Goal: Task Accomplishment & Management: Complete application form

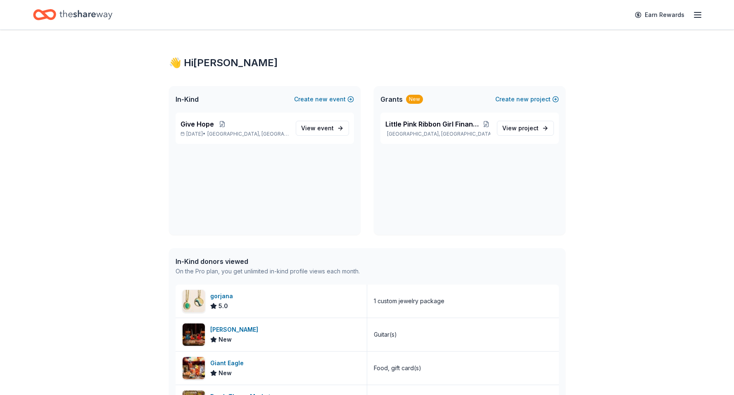
click at [94, 12] on icon "Home" at bounding box center [85, 14] width 53 height 9
click at [236, 129] on div "Give Hope Nov 08, 2025 • North Canton, OH" at bounding box center [235, 128] width 109 height 18
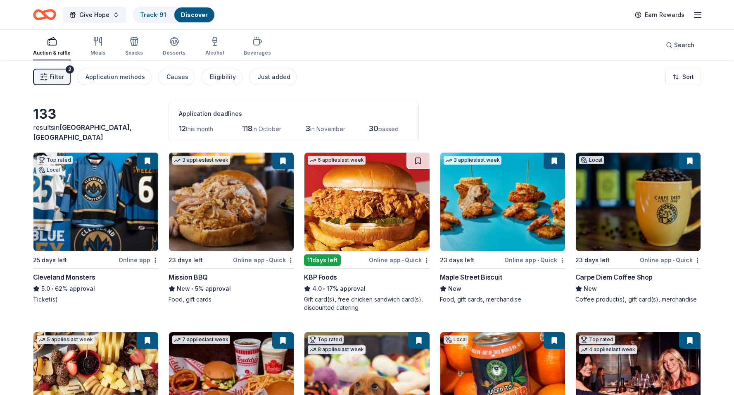
click at [107, 276] on div "Cleveland Monsters" at bounding box center [96, 277] width 126 height 10
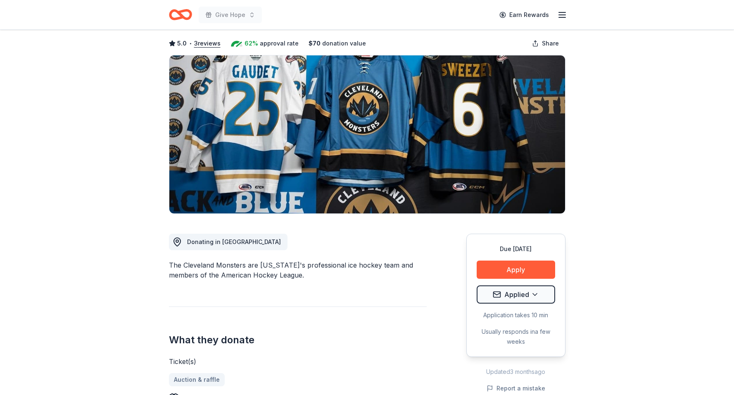
scroll to position [38, 0]
click at [540, 297] on html "Give Hope Earn Rewards Due [DATE] Share Cleveland Monsters 5.0 • 3 reviews 62% …" at bounding box center [367, 159] width 734 height 395
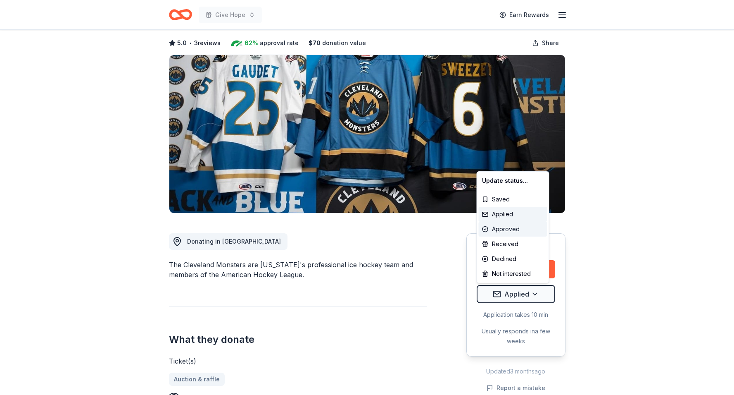
click at [526, 232] on div "Approved" at bounding box center [513, 228] width 69 height 15
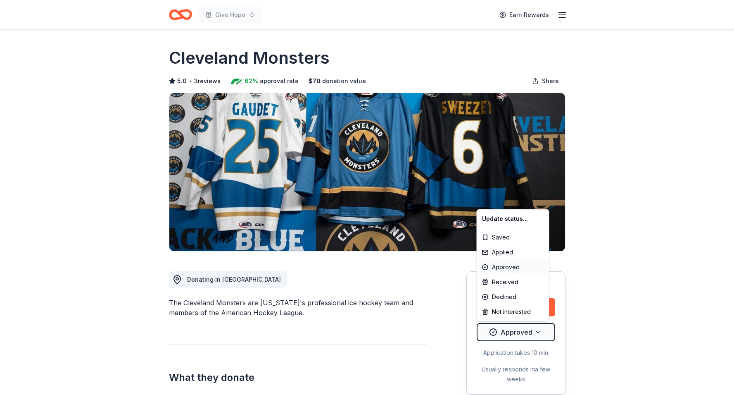
scroll to position [0, 0]
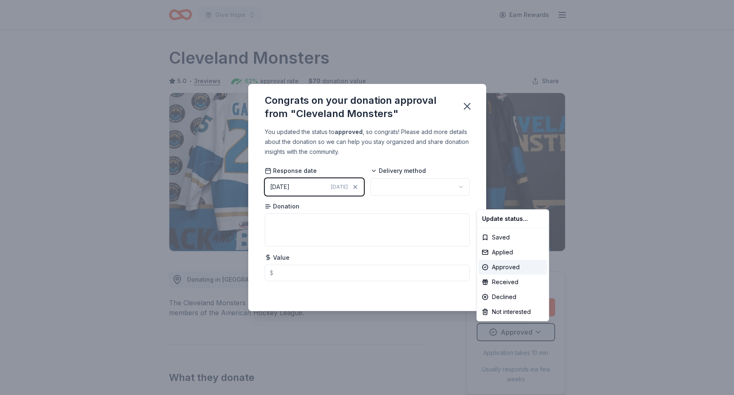
click at [421, 189] on html "Give Hope Earn Rewards Due in 25 days Share Cleveland Monsters 5.0 • 3 reviews …" at bounding box center [367, 197] width 734 height 395
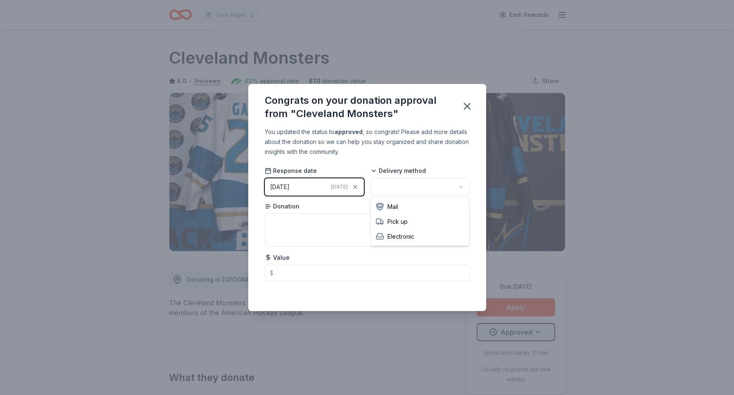
click at [421, 189] on html "Give Hope Earn Rewards Due in 25 days Share Cleveland Monsters 5.0 • 3 reviews …" at bounding box center [367, 197] width 734 height 395
click at [321, 224] on textarea at bounding box center [367, 229] width 205 height 33
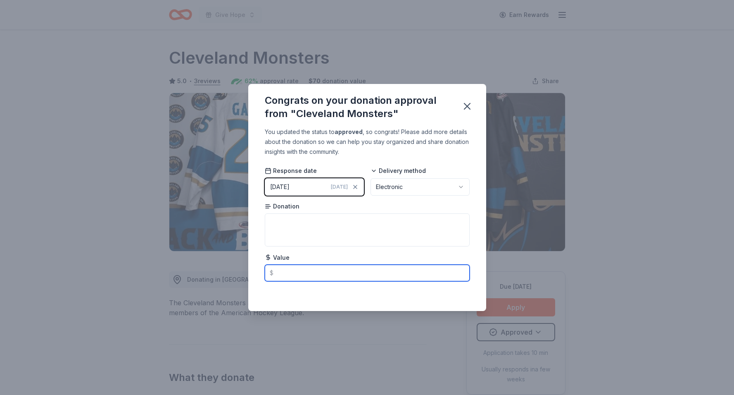
click at [293, 274] on input "text" at bounding box center [367, 272] width 205 height 17
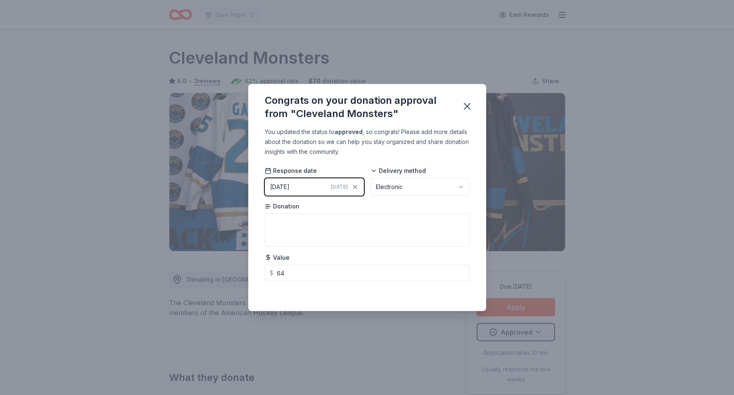
type input "64.00"
click at [471, 127] on div "You updated the status to approved , so congrats! Please add more details about…" at bounding box center [367, 219] width 238 height 184
click at [318, 229] on textarea at bounding box center [367, 229] width 205 height 33
type textarea "2 Tickets"
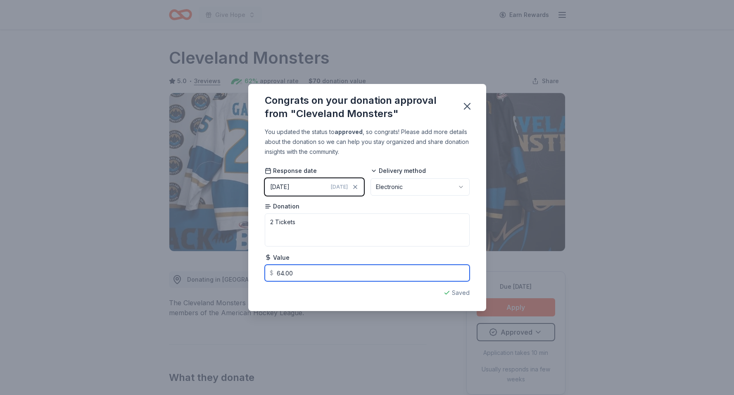
drag, startPoint x: 303, startPoint y: 269, endPoint x: 266, endPoint y: 268, distance: 37.6
click at [266, 268] on input "64.00" at bounding box center [367, 272] width 205 height 17
click at [319, 269] on input "64.00" at bounding box center [367, 272] width 205 height 17
type input "6"
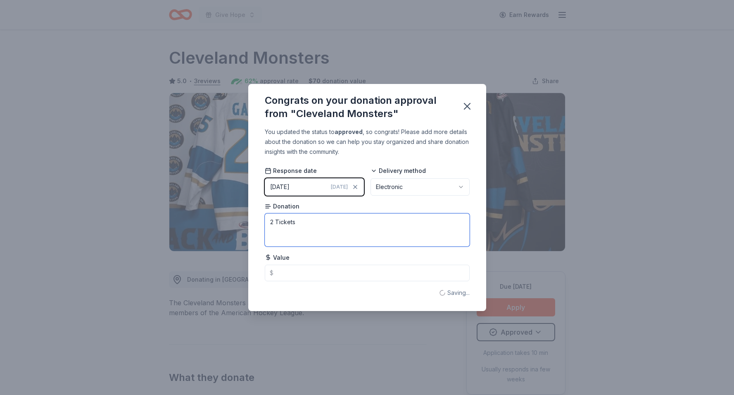
click at [371, 241] on textarea "2 Tickets" at bounding box center [367, 229] width 205 height 33
click at [468, 104] on icon "button" at bounding box center [467, 106] width 6 height 6
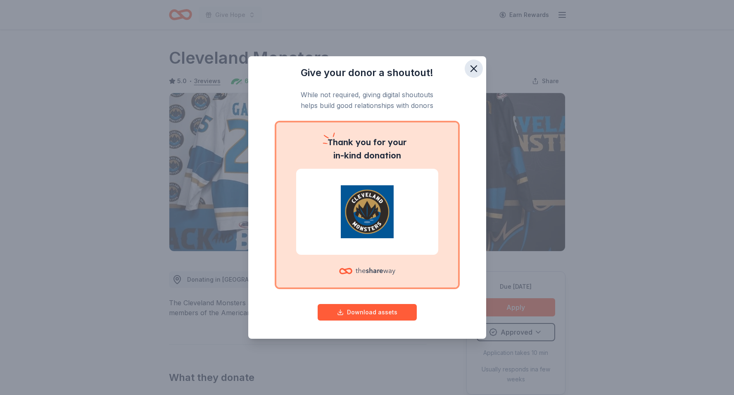
click at [474, 69] on icon "button" at bounding box center [474, 69] width 6 height 6
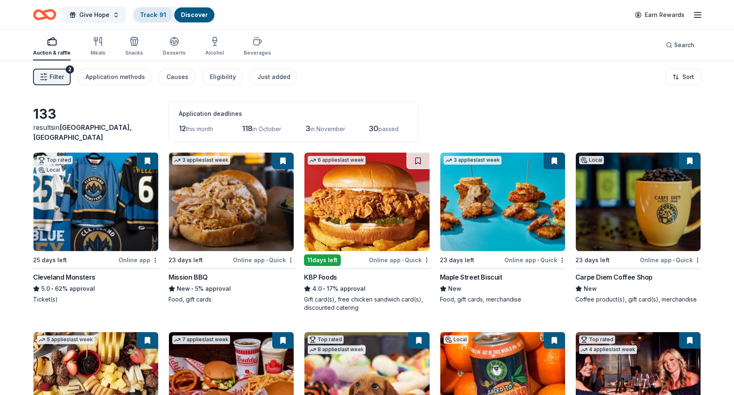
click at [147, 18] on div "Track · 91" at bounding box center [152, 14] width 39 height 15
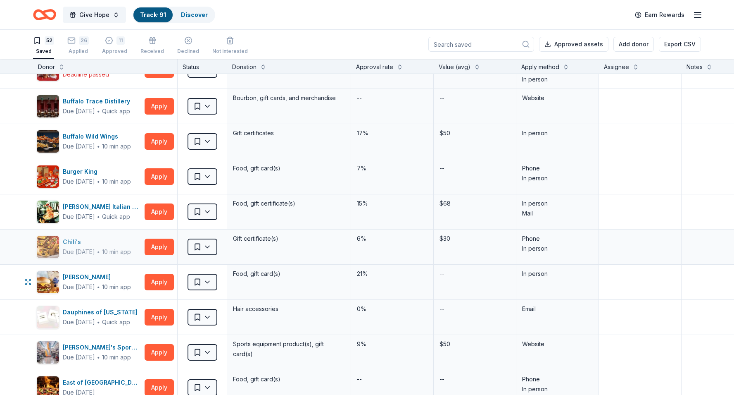
scroll to position [236, 0]
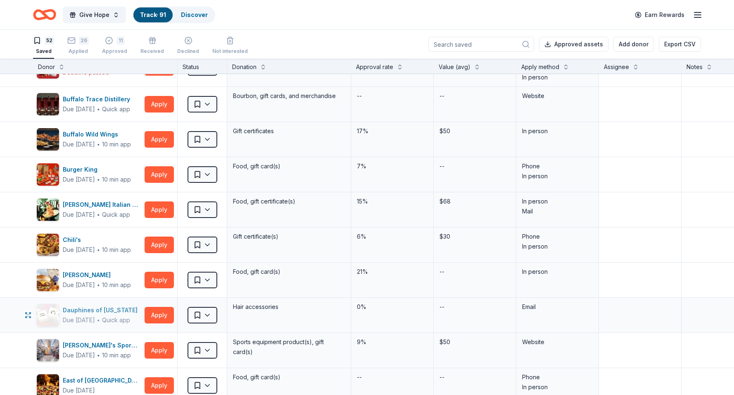
click at [87, 318] on div "Due [DATE]" at bounding box center [79, 320] width 32 height 10
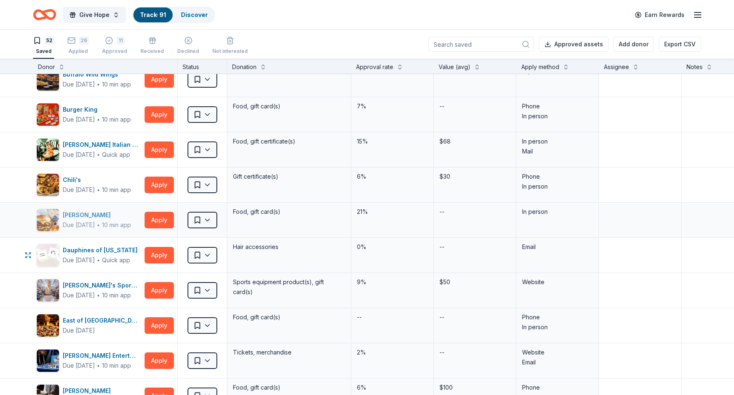
scroll to position [297, 0]
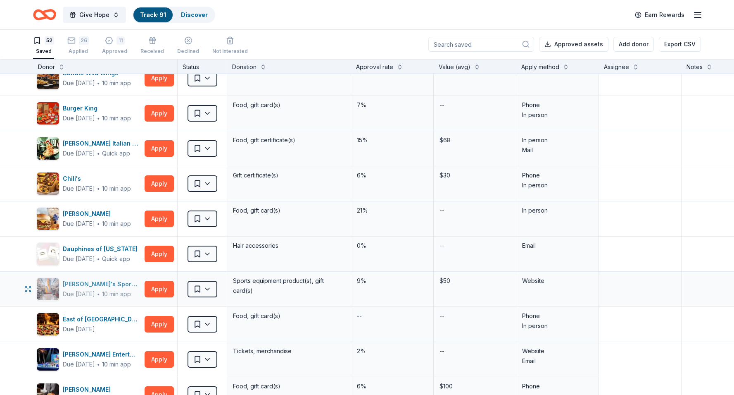
click at [96, 284] on div "Dick's Sporting Goods" at bounding box center [102, 284] width 78 height 10
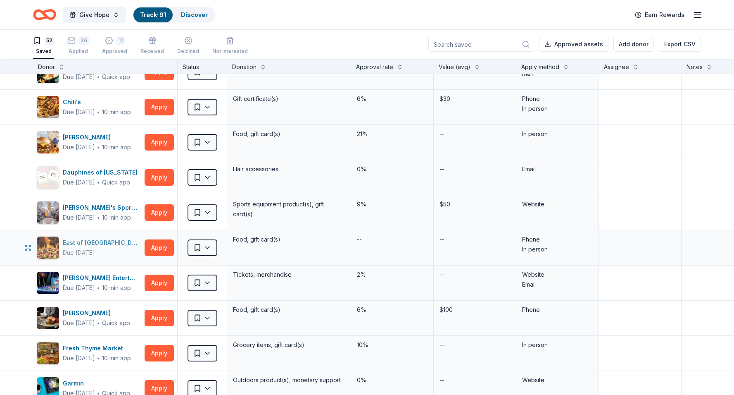
scroll to position [376, 0]
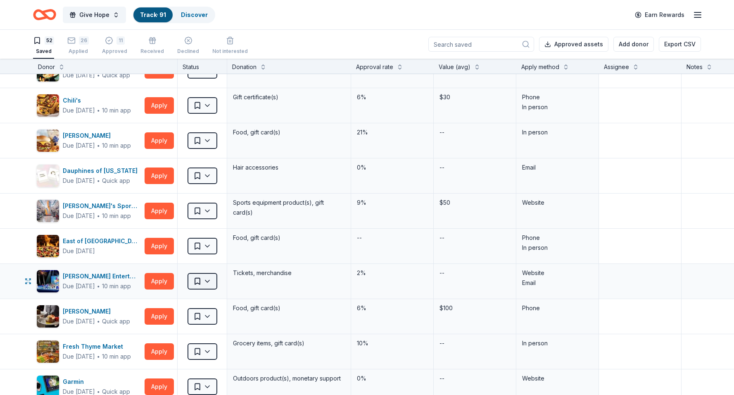
click at [207, 283] on html "Give Hope Track · 91 Discover Earn Rewards 52 Saved 26 Applied 11 Approved Rece…" at bounding box center [367, 197] width 734 height 395
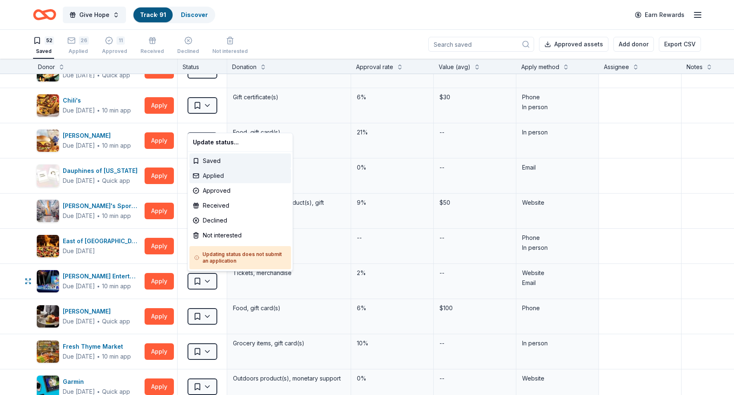
click at [224, 180] on div "Applied" at bounding box center [241, 175] width 102 height 15
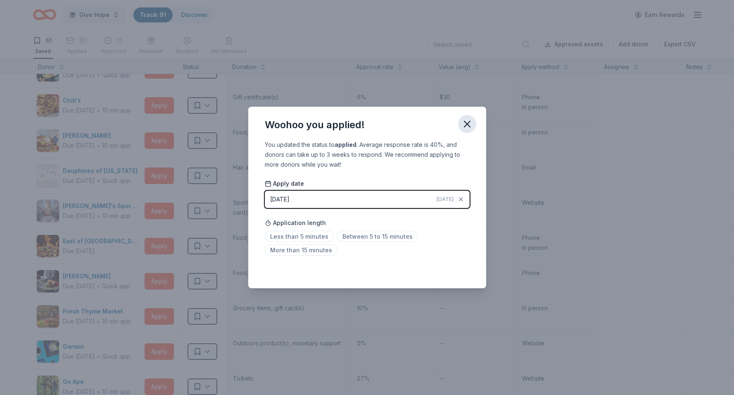
click at [468, 124] on icon "button" at bounding box center [467, 124] width 12 height 12
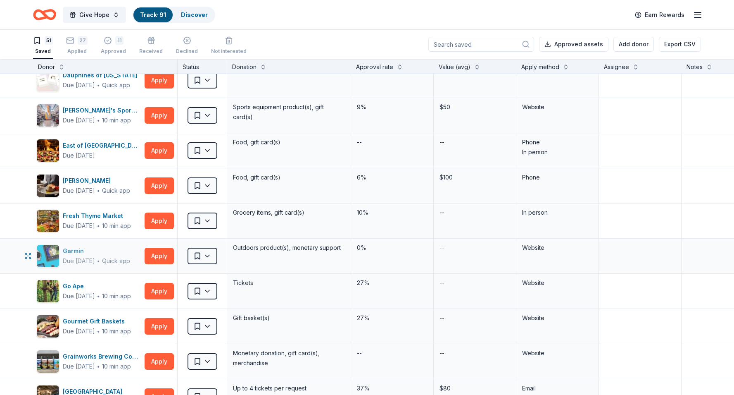
scroll to position [479, 0]
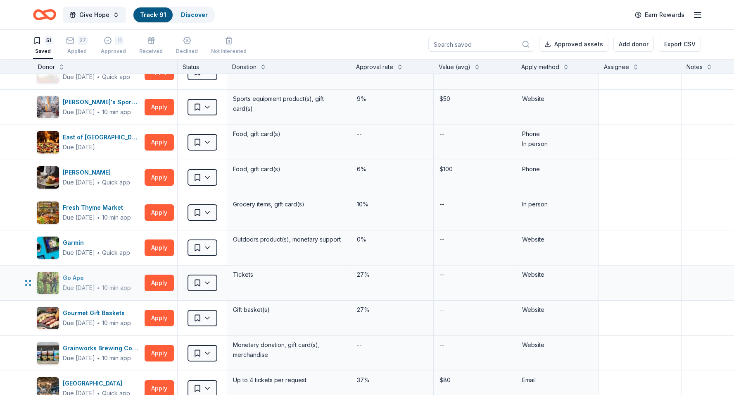
click at [89, 286] on div "Due in 25 days" at bounding box center [79, 288] width 32 height 10
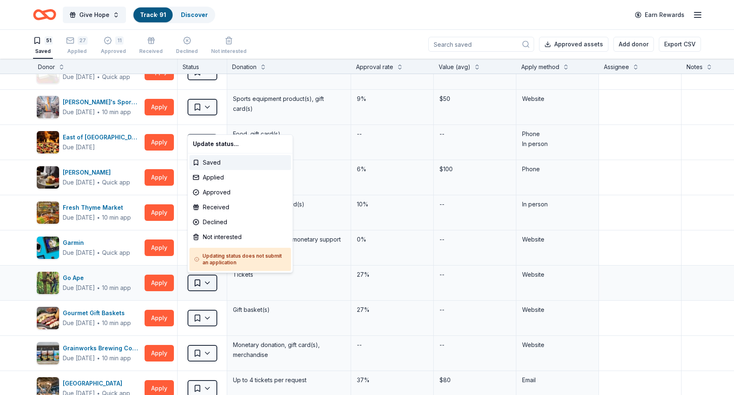
click at [200, 283] on html "Give Hope Track · 91 Discover Earn Rewards 51 Saved 27 Applied 11 Approved Rece…" at bounding box center [367, 197] width 734 height 395
click at [225, 179] on div "Applied" at bounding box center [241, 177] width 102 height 15
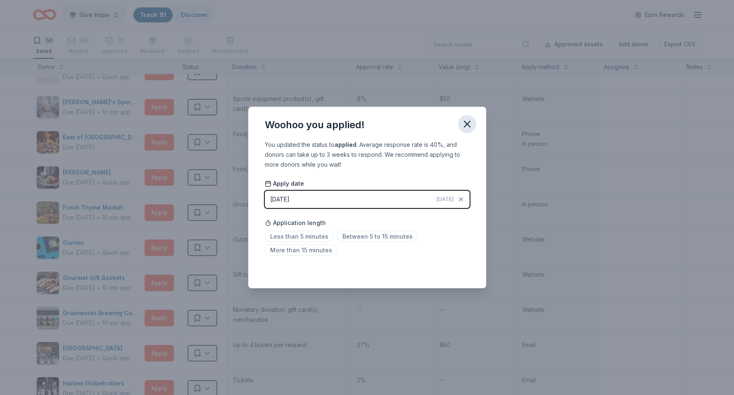
click at [468, 124] on icon "button" at bounding box center [467, 124] width 6 height 6
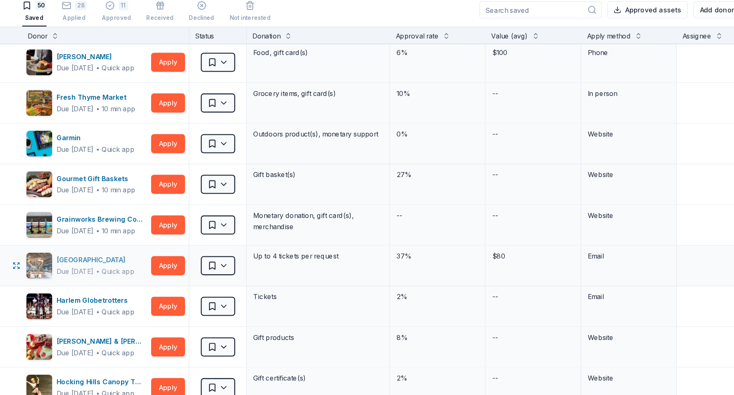
scroll to position [567, 0]
click at [153, 266] on button "Apply" at bounding box center [159, 265] width 29 height 17
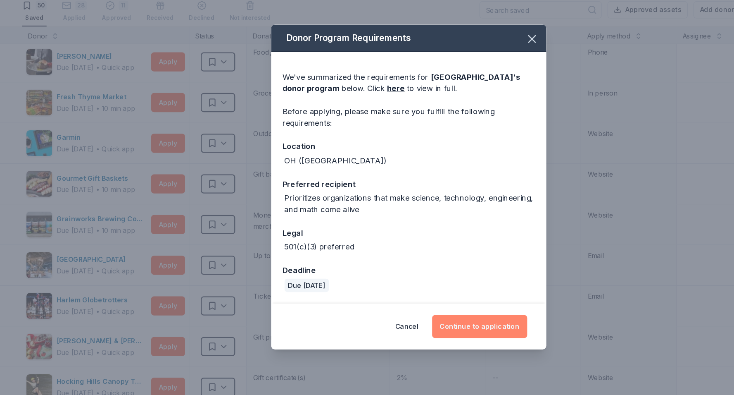
click at [408, 319] on button "Continue to application" at bounding box center [429, 318] width 82 height 20
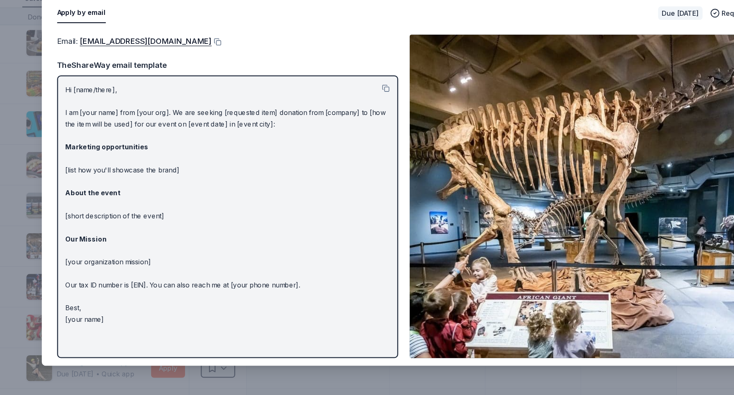
scroll to position [0, 0]
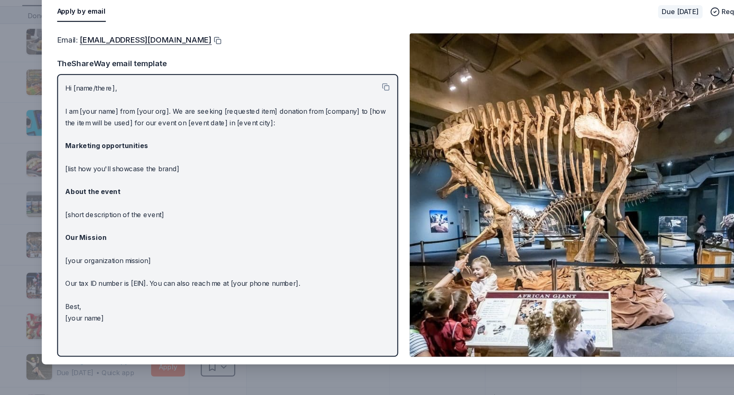
click at [197, 87] on button at bounding box center [201, 88] width 8 height 7
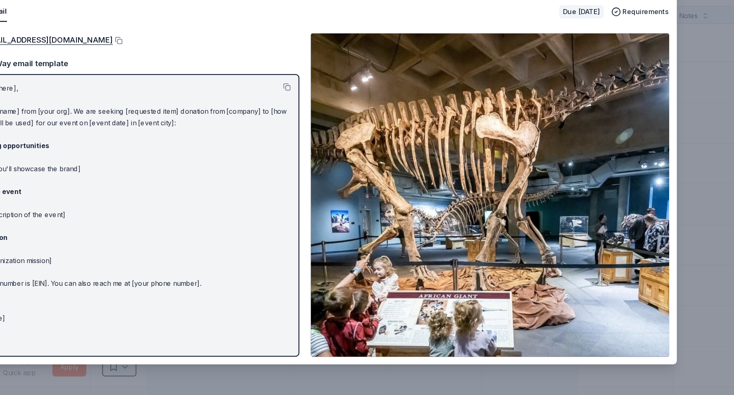
click at [709, 163] on div "Great Lakes Science Center Saved Report a mistake Apply by email Due in 23 days…" at bounding box center [367, 197] width 734 height 395
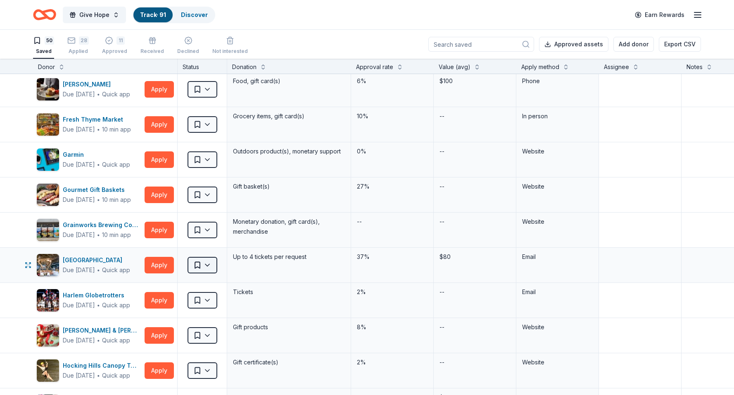
click at [205, 267] on html "Give Hope Track · 91 Discover Earn Rewards 50 Saved 28 Applied 11 Approved Rece…" at bounding box center [367, 197] width 734 height 395
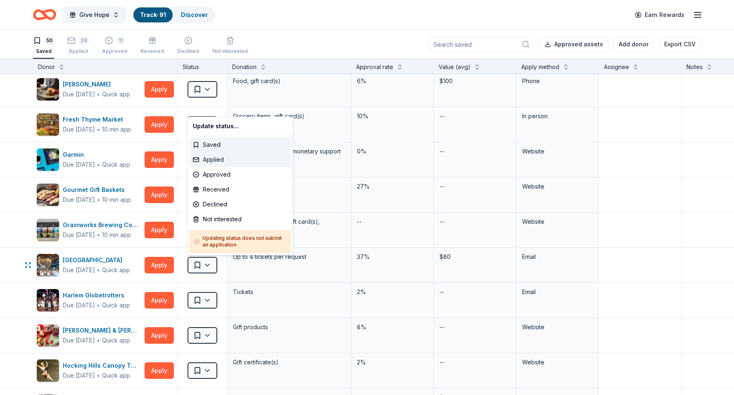
click at [234, 162] on div "Applied" at bounding box center [241, 159] width 102 height 15
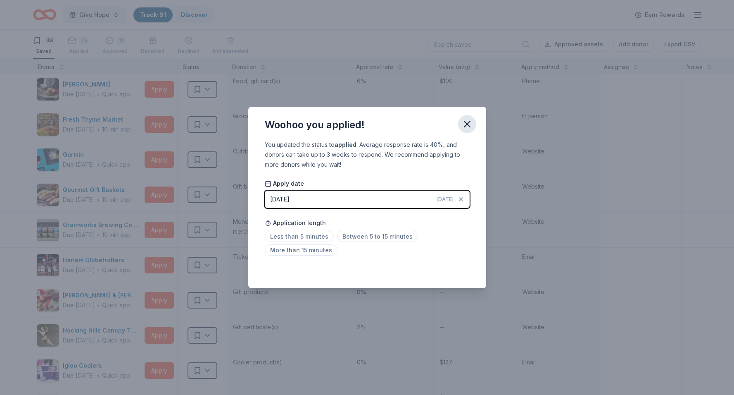
click at [469, 123] on icon "button" at bounding box center [467, 124] width 12 height 12
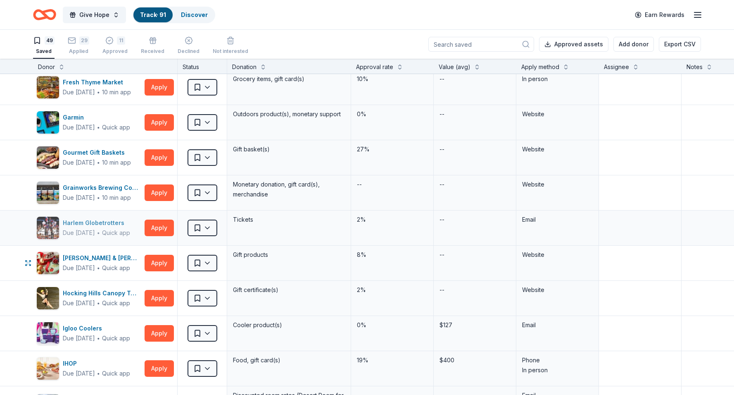
scroll to position [606, 0]
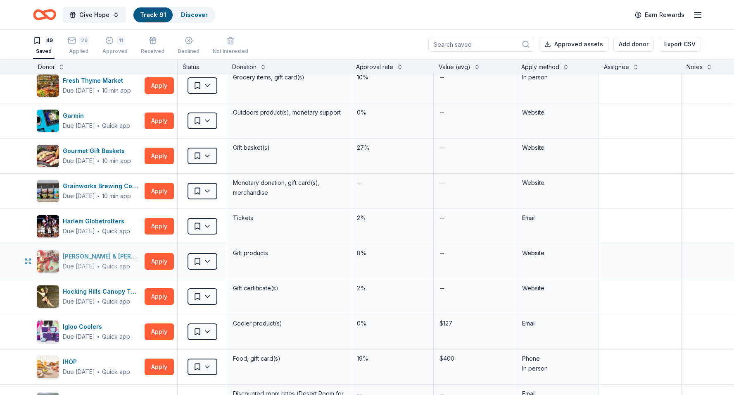
click at [95, 266] on div "Due [DATE]" at bounding box center [79, 266] width 32 height 10
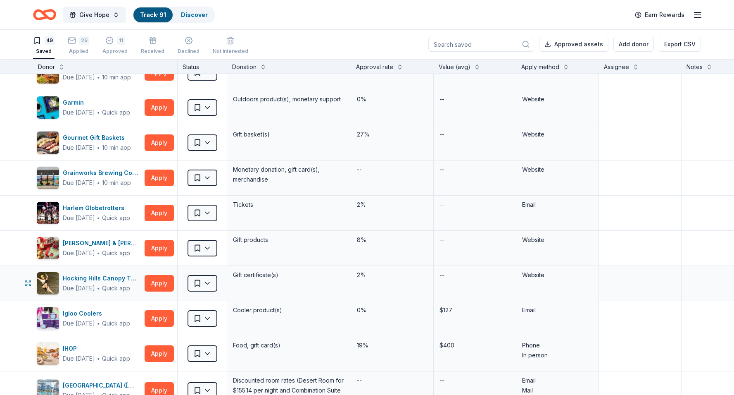
scroll to position [620, 0]
click at [112, 282] on div "Hocking Hills Canopy Tours" at bounding box center [102, 278] width 78 height 10
click at [204, 283] on html "Give Hope Track · 91 Discover Earn Rewards 49 Saved 29 Applied 11 Approved Rece…" at bounding box center [367, 197] width 734 height 395
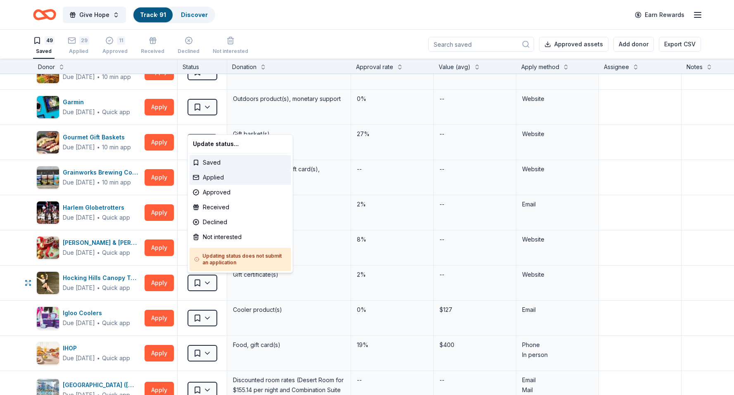
click at [224, 179] on div "Applied" at bounding box center [241, 177] width 102 height 15
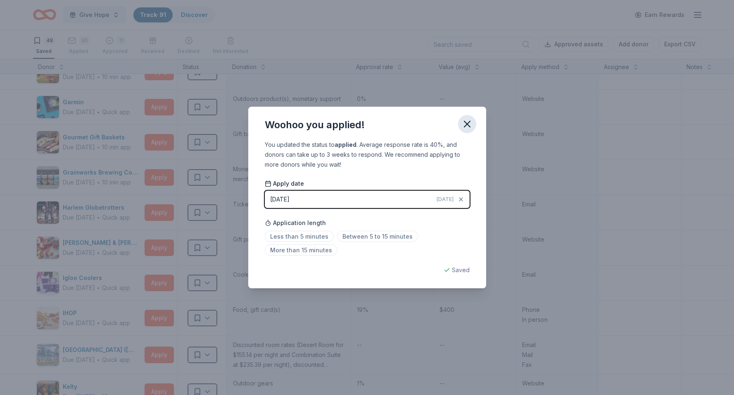
click at [466, 123] on icon "button" at bounding box center [467, 124] width 6 height 6
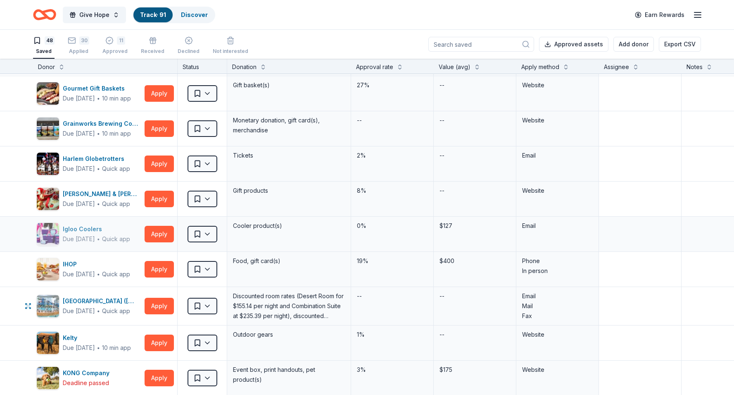
scroll to position [669, 0]
click at [95, 240] on div "Due [DATE]" at bounding box center [79, 238] width 32 height 10
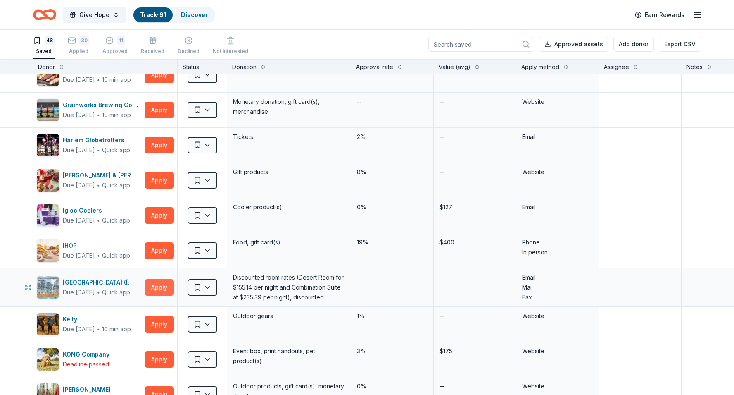
click at [149, 286] on button "Apply" at bounding box center [159, 287] width 29 height 17
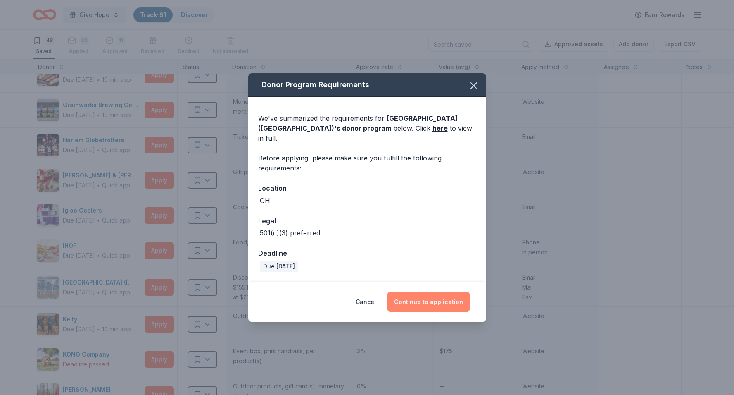
click at [409, 296] on button "Continue to application" at bounding box center [429, 302] width 82 height 20
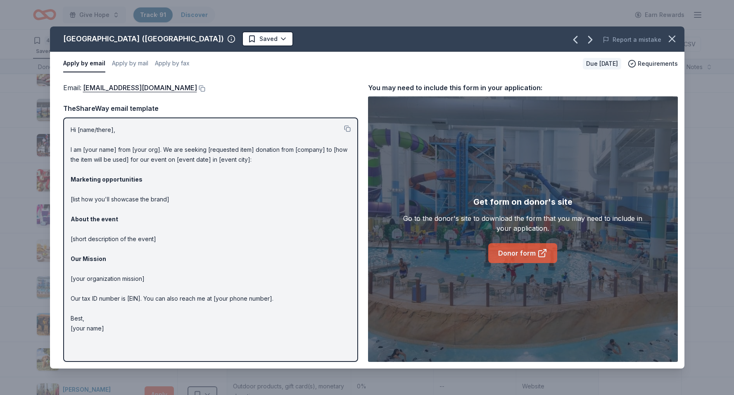
click at [506, 258] on link "Donor form" at bounding box center [522, 253] width 69 height 20
click at [670, 37] on icon "button" at bounding box center [672, 39] width 6 height 6
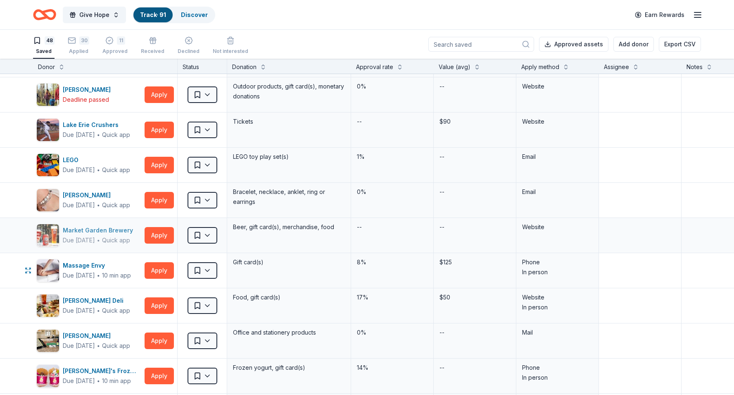
scroll to position [987, 0]
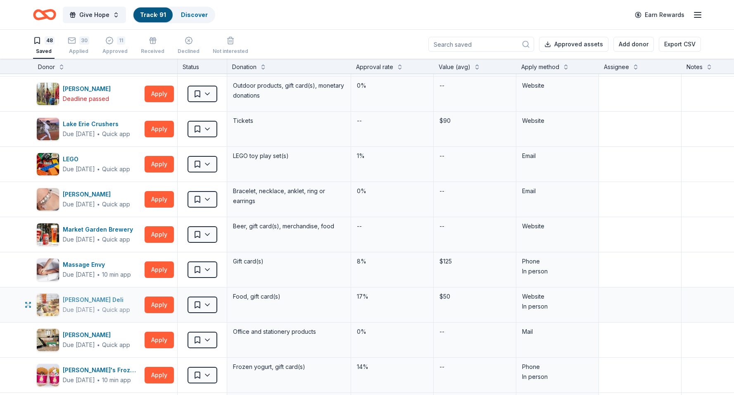
click at [89, 304] on div "[PERSON_NAME] Deli" at bounding box center [96, 300] width 67 height 10
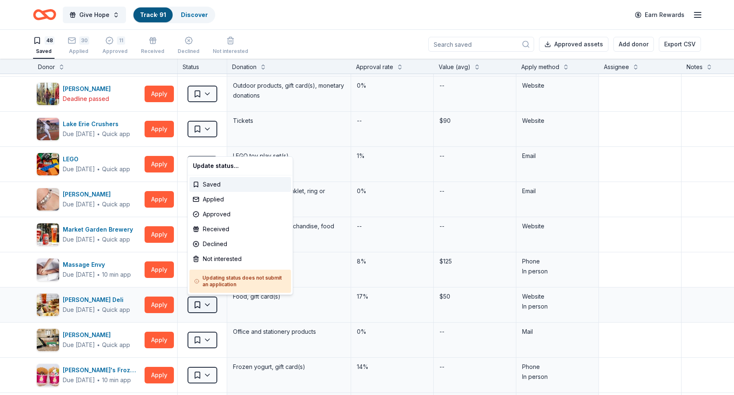
click at [201, 303] on html "Give Hope Track · 91 Discover Earn Rewards 48 Saved 30 Applied 11 Approved Rece…" at bounding box center [367, 197] width 734 height 395
click at [224, 201] on div "Applied" at bounding box center [241, 199] width 102 height 15
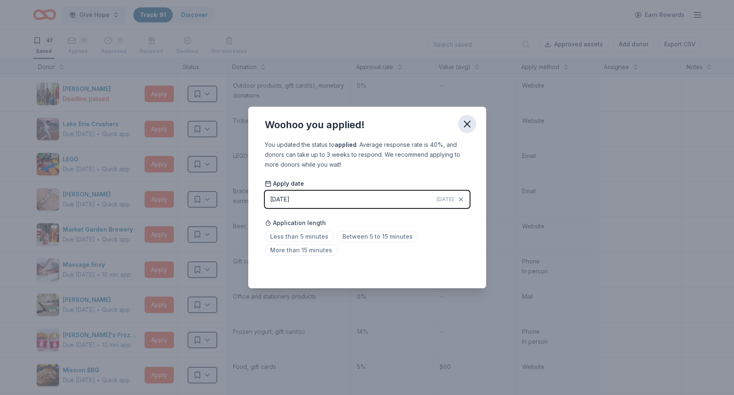
click at [471, 121] on icon "button" at bounding box center [467, 124] width 12 height 12
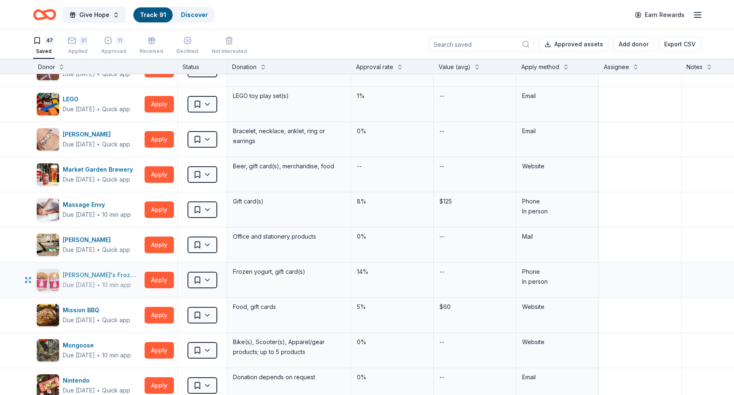
scroll to position [1048, 0]
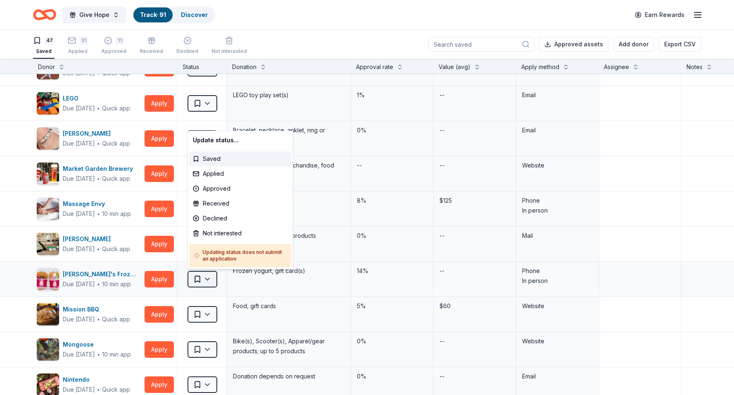
click at [206, 275] on html "Give Hope Track · 91 Discover Earn Rewards 47 Saved 31 Applied 11 Approved Rece…" at bounding box center [367, 197] width 734 height 395
click at [166, 280] on html "Give Hope Track · 91 Discover Earn Rewards 47 Saved 31 Applied 11 Approved Rece…" at bounding box center [367, 197] width 734 height 395
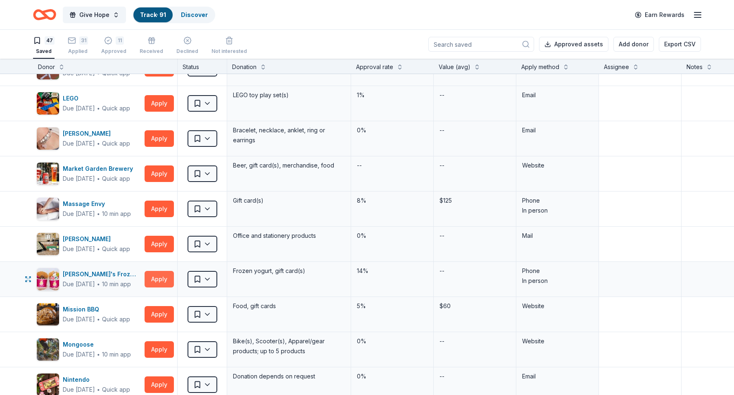
click at [160, 278] on button "Apply" at bounding box center [159, 279] width 29 height 17
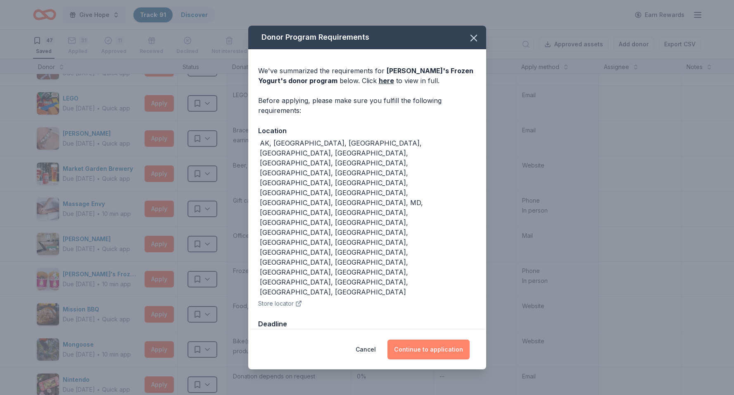
click at [417, 339] on button "Continue to application" at bounding box center [429, 349] width 82 height 20
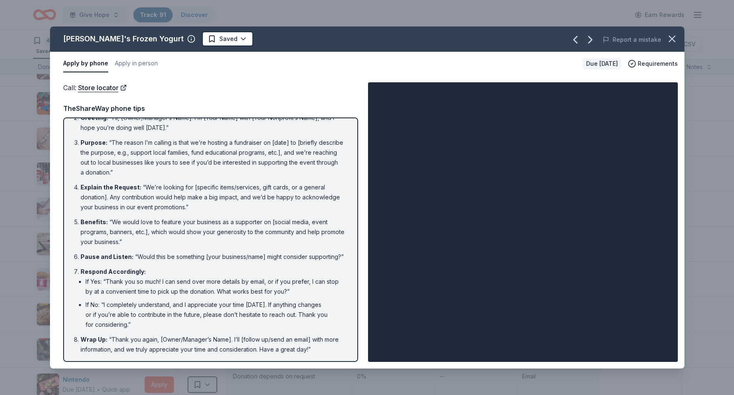
scroll to position [0, 0]
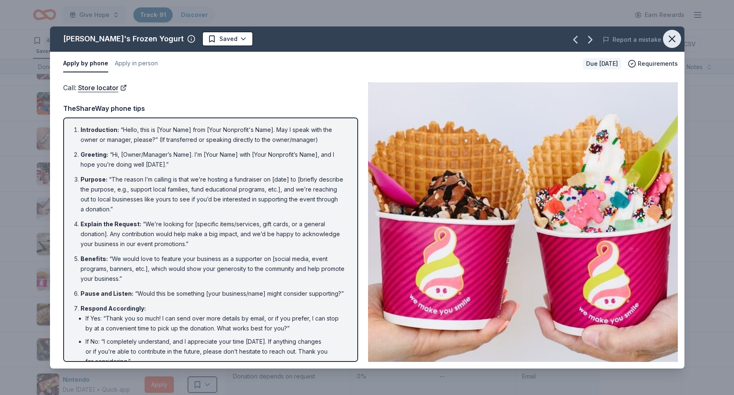
click at [671, 38] on icon "button" at bounding box center [672, 39] width 6 height 6
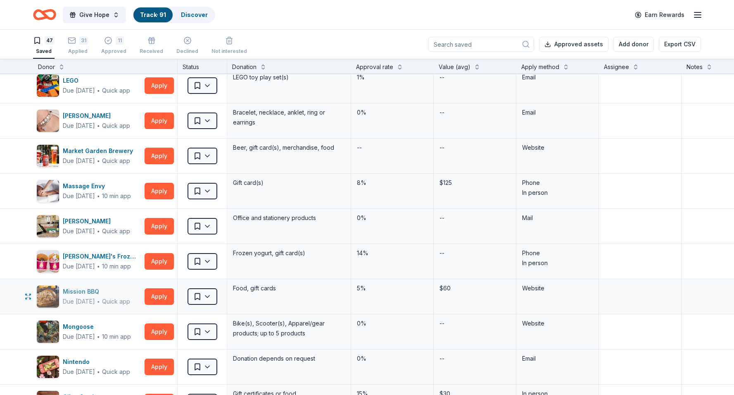
scroll to position [1069, 0]
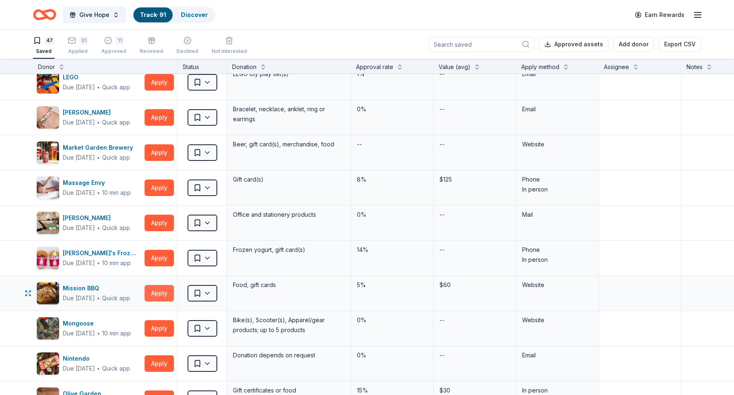
click at [158, 296] on button "Apply" at bounding box center [159, 293] width 29 height 17
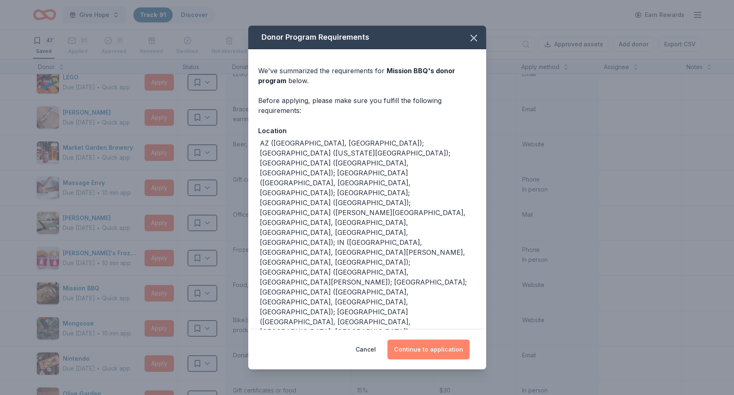
click at [408, 347] on button "Continue to application" at bounding box center [429, 349] width 82 height 20
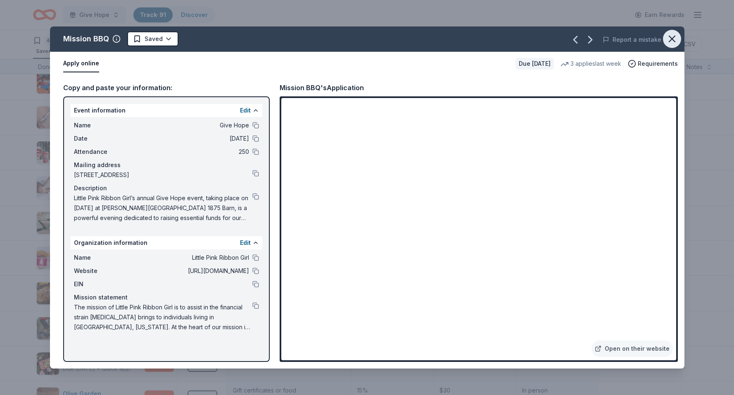
click at [671, 40] on icon "button" at bounding box center [672, 39] width 12 height 12
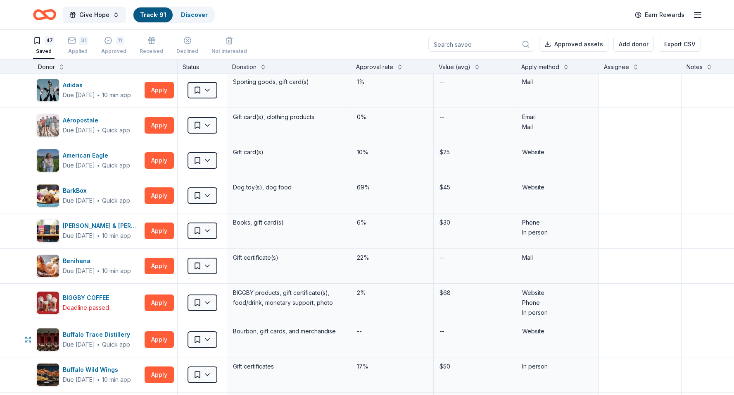
scroll to position [0, 0]
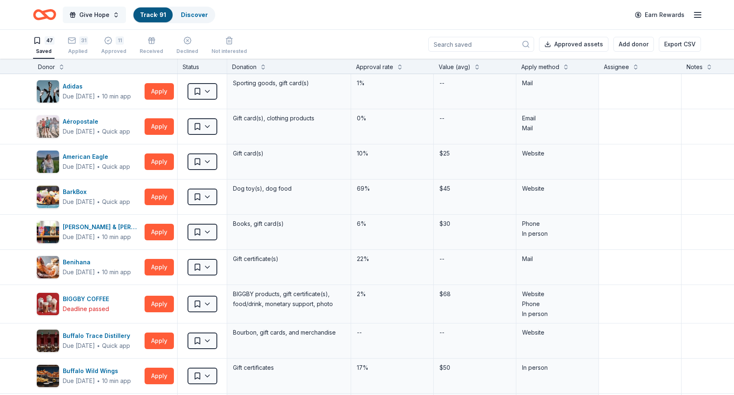
click at [80, 15] on span "Give Hope" at bounding box center [94, 15] width 30 height 10
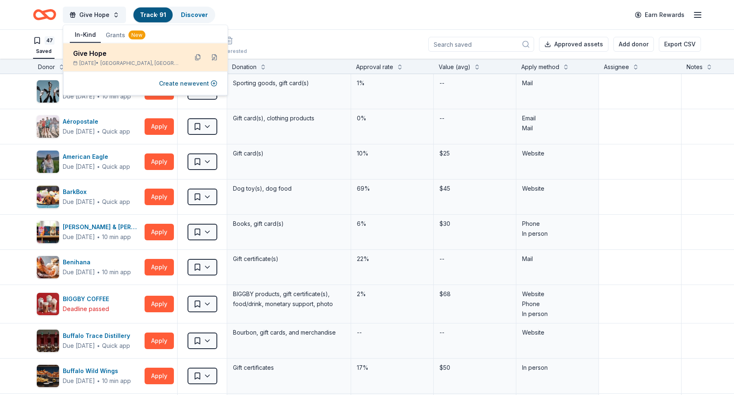
click at [90, 55] on div "Give Hope" at bounding box center [127, 53] width 108 height 10
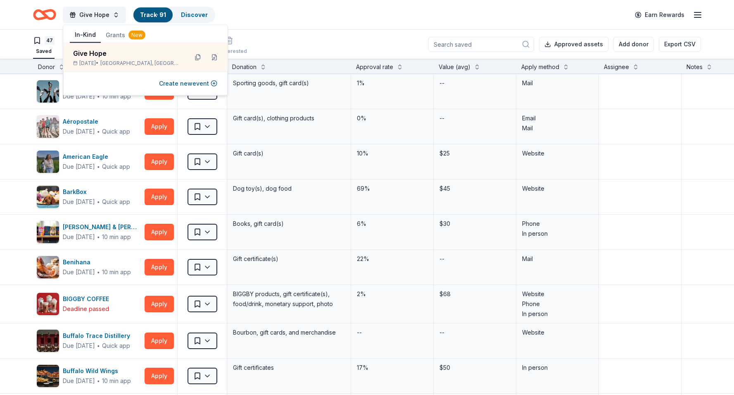
click at [238, 18] on div "Give Hope Track · 91 Discover Earn Rewards" at bounding box center [367, 14] width 668 height 19
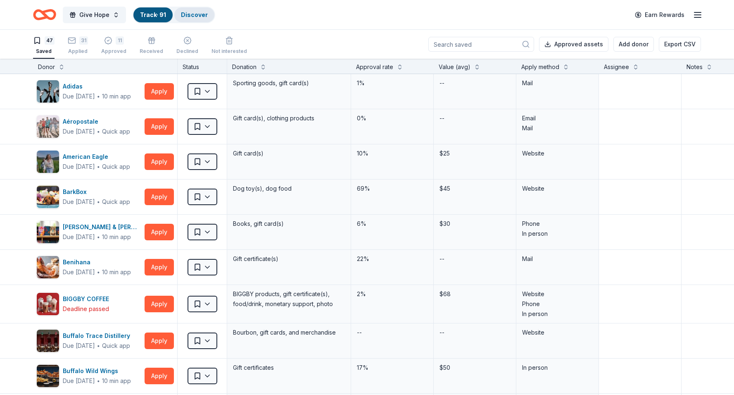
click at [197, 17] on link "Discover" at bounding box center [194, 14] width 27 height 7
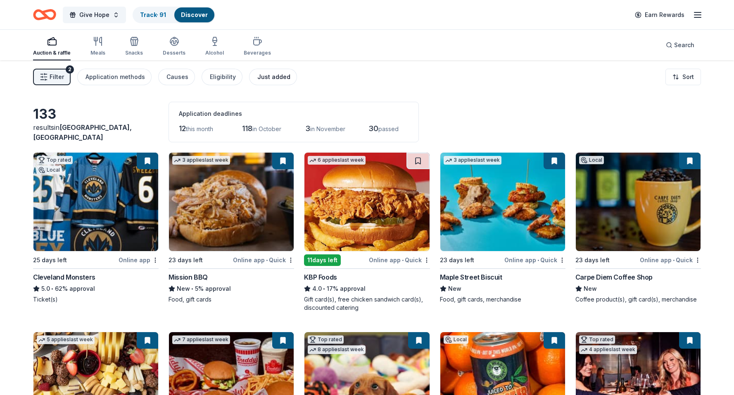
click at [270, 78] on div "Just added" at bounding box center [273, 77] width 33 height 10
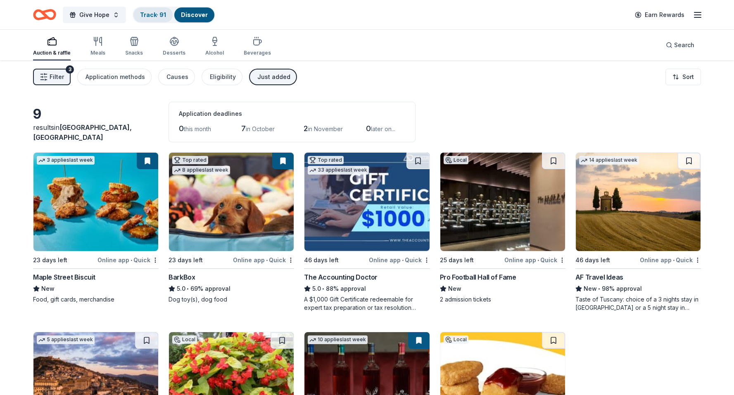
click at [157, 17] on link "Track · 91" at bounding box center [153, 14] width 26 height 7
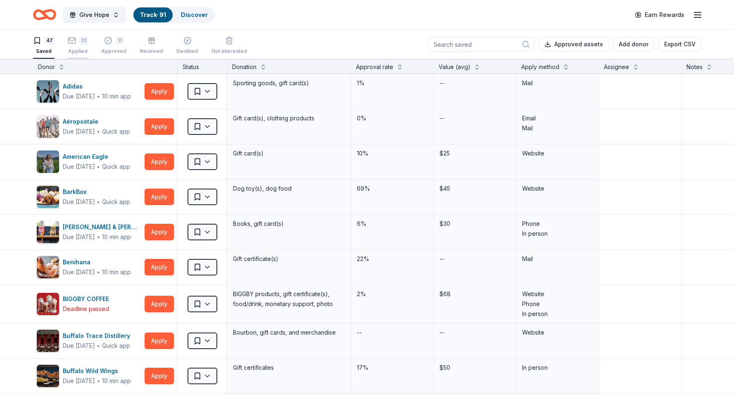
click at [82, 45] on div "31 Applied" at bounding box center [78, 45] width 20 height 18
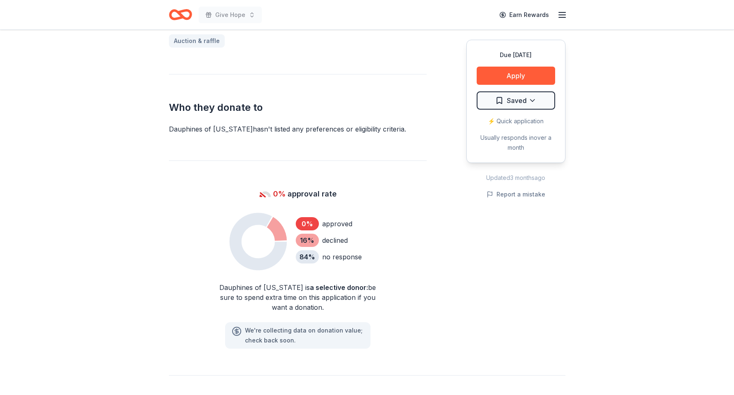
scroll to position [376, 0]
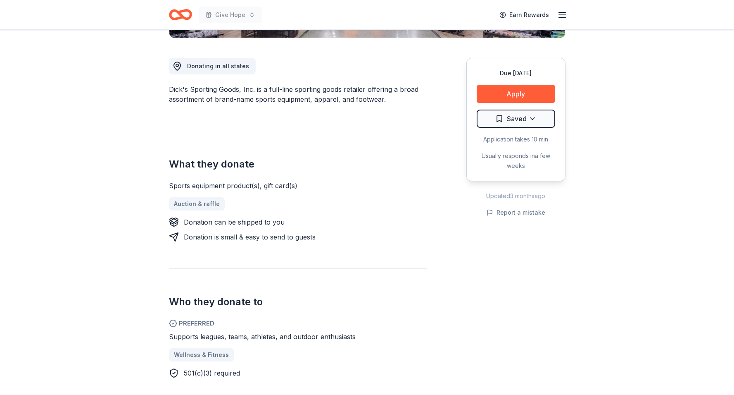
scroll to position [214, 0]
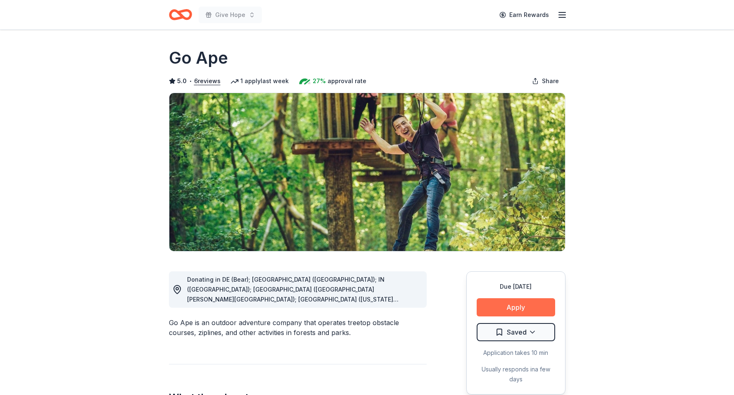
click at [496, 310] on button "Apply" at bounding box center [516, 307] width 78 height 18
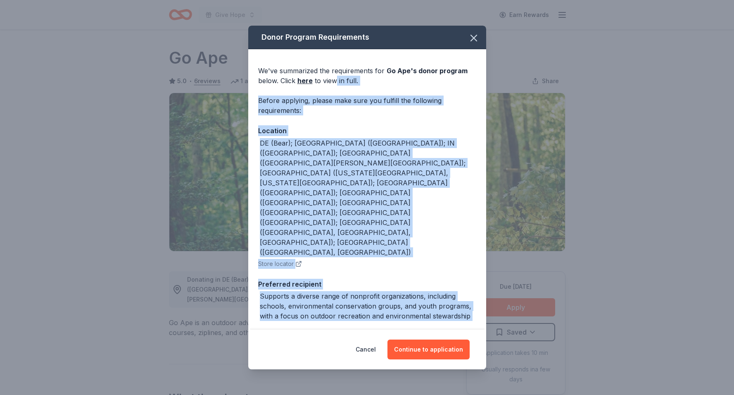
drag, startPoint x: 335, startPoint y: 80, endPoint x: 310, endPoint y: 281, distance: 202.4
click at [310, 280] on div "We've summarized the requirements for Go Ape 's donor program below. Click here…" at bounding box center [367, 239] width 238 height 380
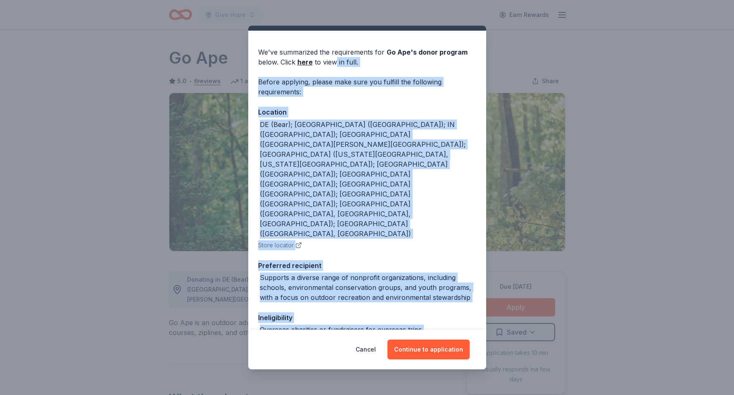
scroll to position [21, 0]
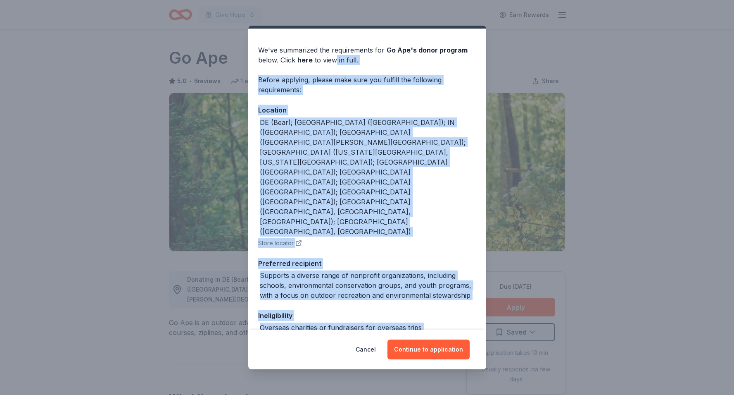
click at [390, 270] on div "Supports a diverse range of nonprofit organizations, including schools, environ…" at bounding box center [368, 285] width 216 height 30
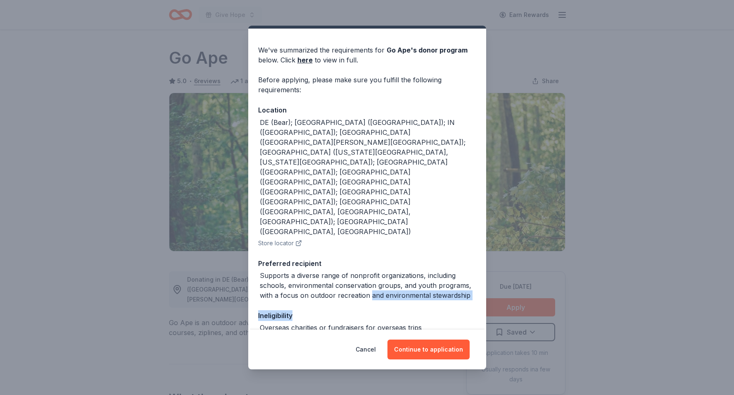
drag, startPoint x: 371, startPoint y: 215, endPoint x: 363, endPoint y: 236, distance: 22.0
click at [363, 236] on div "We've summarized the requirements for Go Ape 's donor program below. Click here…" at bounding box center [367, 219] width 238 height 380
drag, startPoint x: 358, startPoint y: 247, endPoint x: 352, endPoint y: 269, distance: 23.6
click at [352, 269] on div "We've summarized the requirements for Go Ape 's donor program below. Click here…" at bounding box center [367, 219] width 238 height 380
click at [359, 355] on div "501(c)(3) required" at bounding box center [367, 360] width 218 height 10
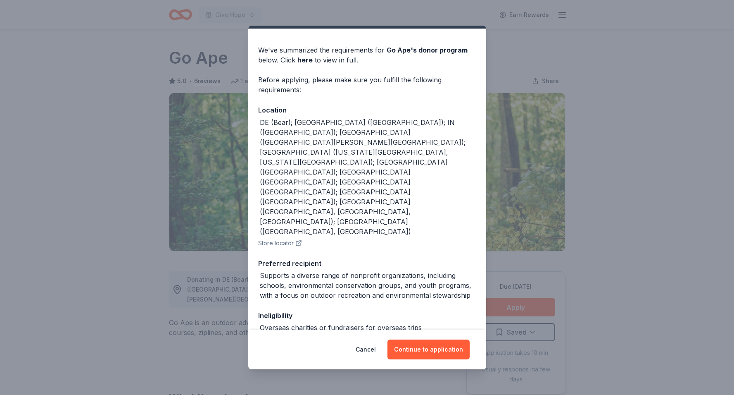
scroll to position [15, 0]
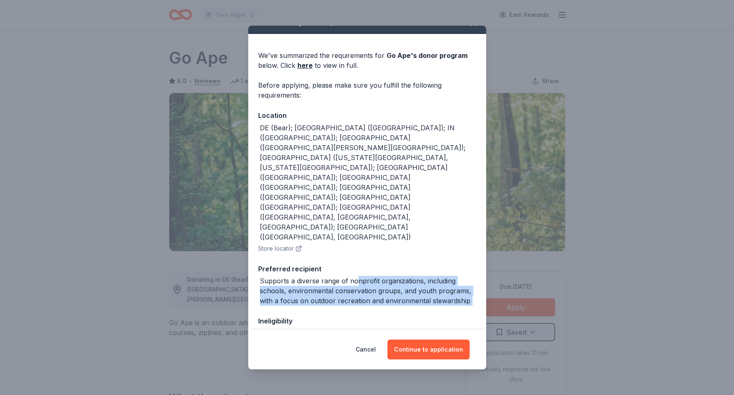
drag, startPoint x: 355, startPoint y: 200, endPoint x: 344, endPoint y: 234, distance: 36.6
click at [344, 234] on div "We've summarized the requirements for Go Ape 's donor program below. Click here…" at bounding box center [367, 224] width 238 height 380
click at [350, 276] on div "Supports a diverse range of nonprofit organizations, including schools, environ…" at bounding box center [368, 291] width 216 height 30
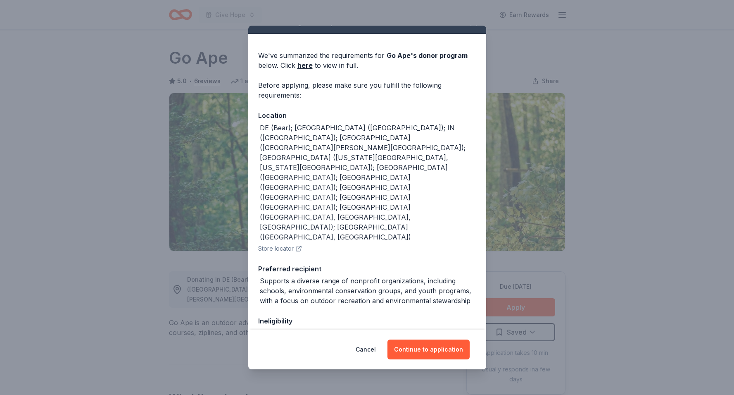
scroll to position [21, 0]
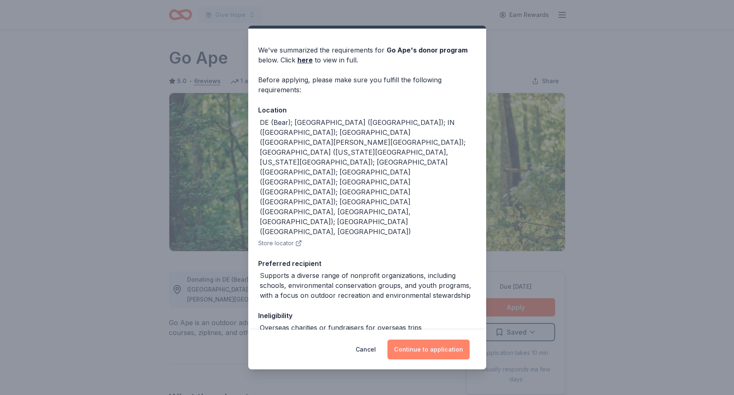
click at [414, 355] on button "Continue to application" at bounding box center [429, 349] width 82 height 20
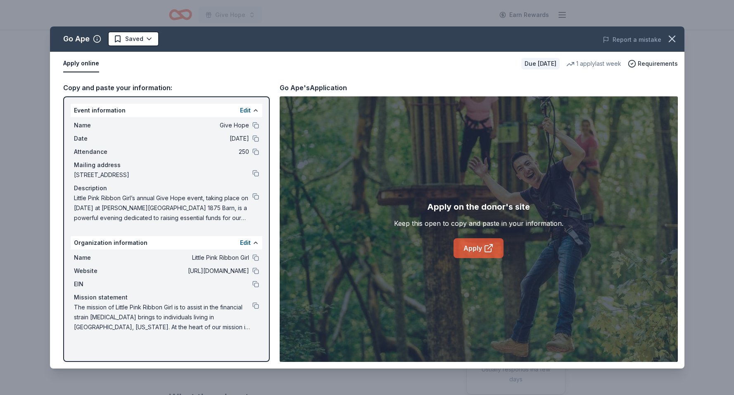
click at [477, 248] on link "Apply" at bounding box center [479, 248] width 50 height 20
click at [254, 284] on button at bounding box center [255, 284] width 7 height 7
click at [254, 307] on button at bounding box center [255, 305] width 7 height 7
click at [464, 244] on link "Apply" at bounding box center [479, 248] width 50 height 20
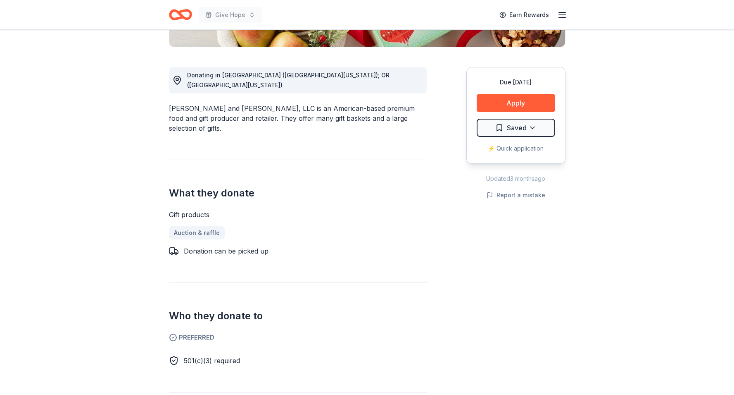
scroll to position [204, 0]
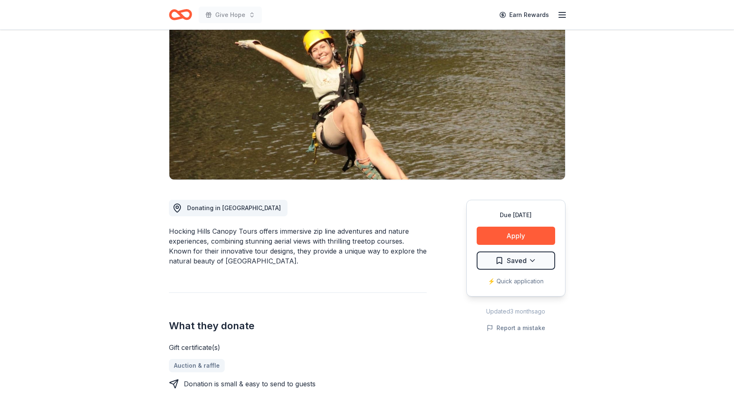
scroll to position [73, 0]
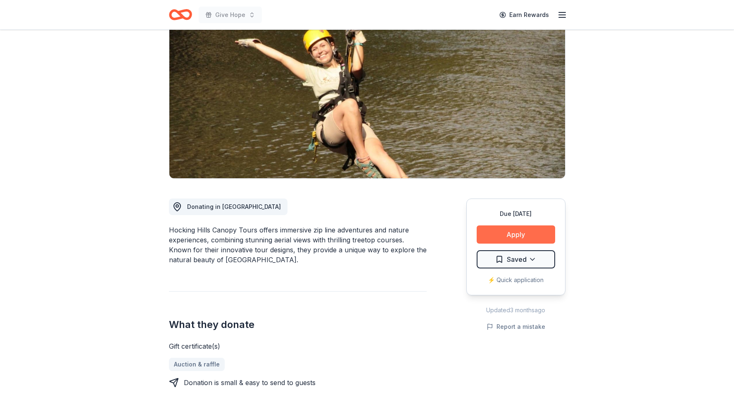
click at [516, 233] on button "Apply" at bounding box center [516, 234] width 78 height 18
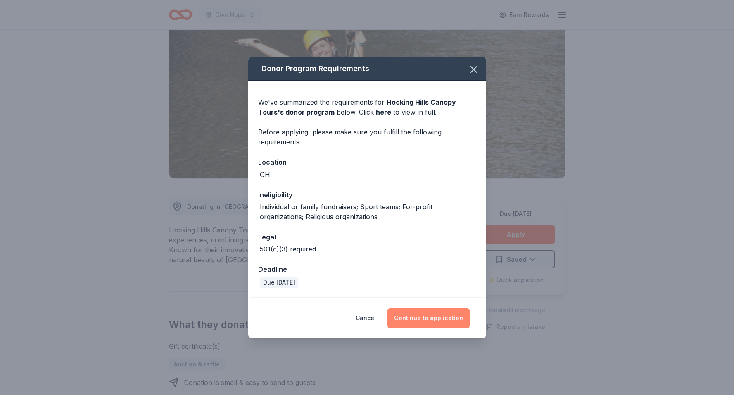
click at [430, 313] on button "Continue to application" at bounding box center [429, 318] width 82 height 20
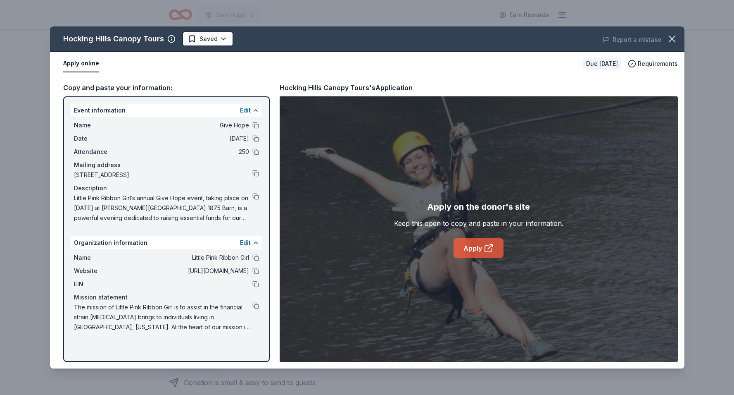
click at [478, 247] on link "Apply" at bounding box center [479, 248] width 50 height 20
click at [257, 285] on button at bounding box center [255, 284] width 7 height 7
click at [258, 173] on button at bounding box center [255, 173] width 7 height 7
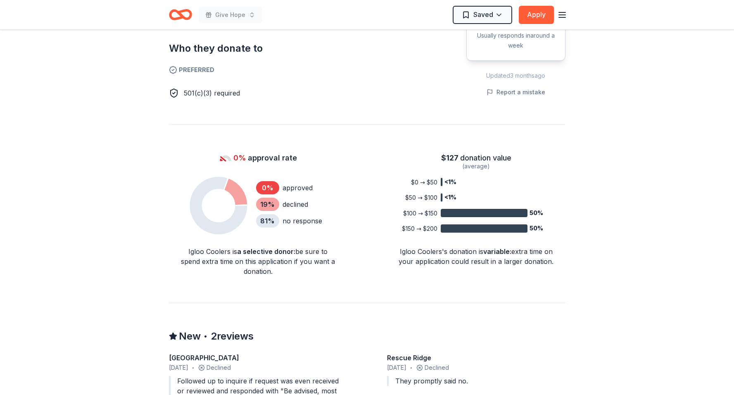
scroll to position [436, 0]
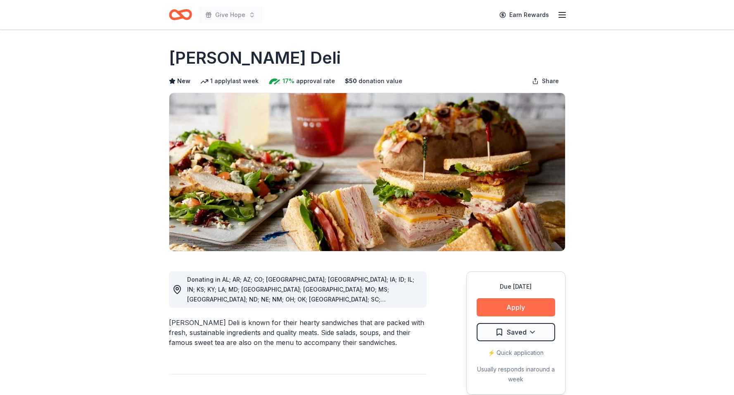
click at [491, 304] on button "Apply" at bounding box center [516, 307] width 78 height 18
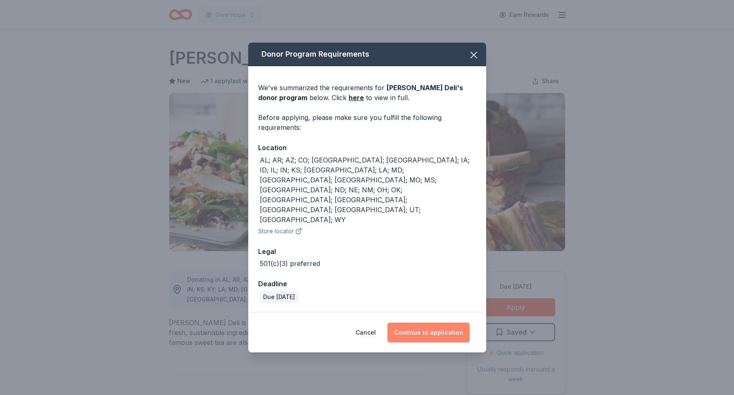
click at [422, 322] on button "Continue to application" at bounding box center [429, 332] width 82 height 20
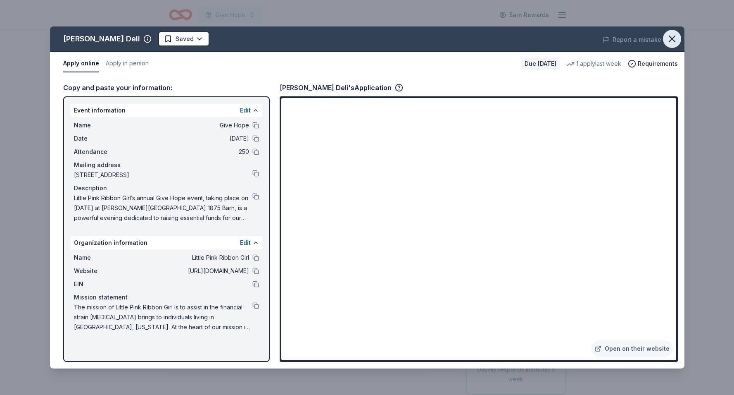
click at [674, 38] on icon "button" at bounding box center [672, 39] width 12 height 12
